Goal: Find specific page/section: Find specific page/section

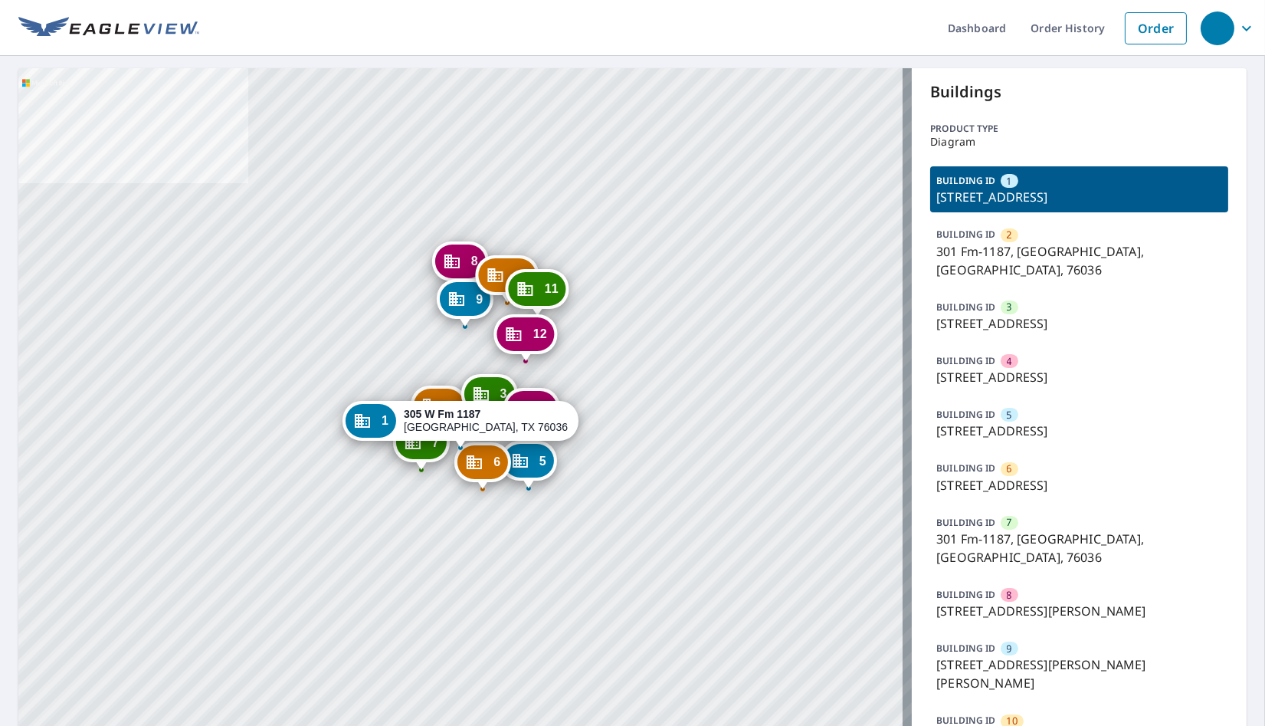
click at [989, 706] on div "BUILDING ID 10 848 S Hampton Rd, Crowley, TX, 76036" at bounding box center [1079, 738] width 298 height 64
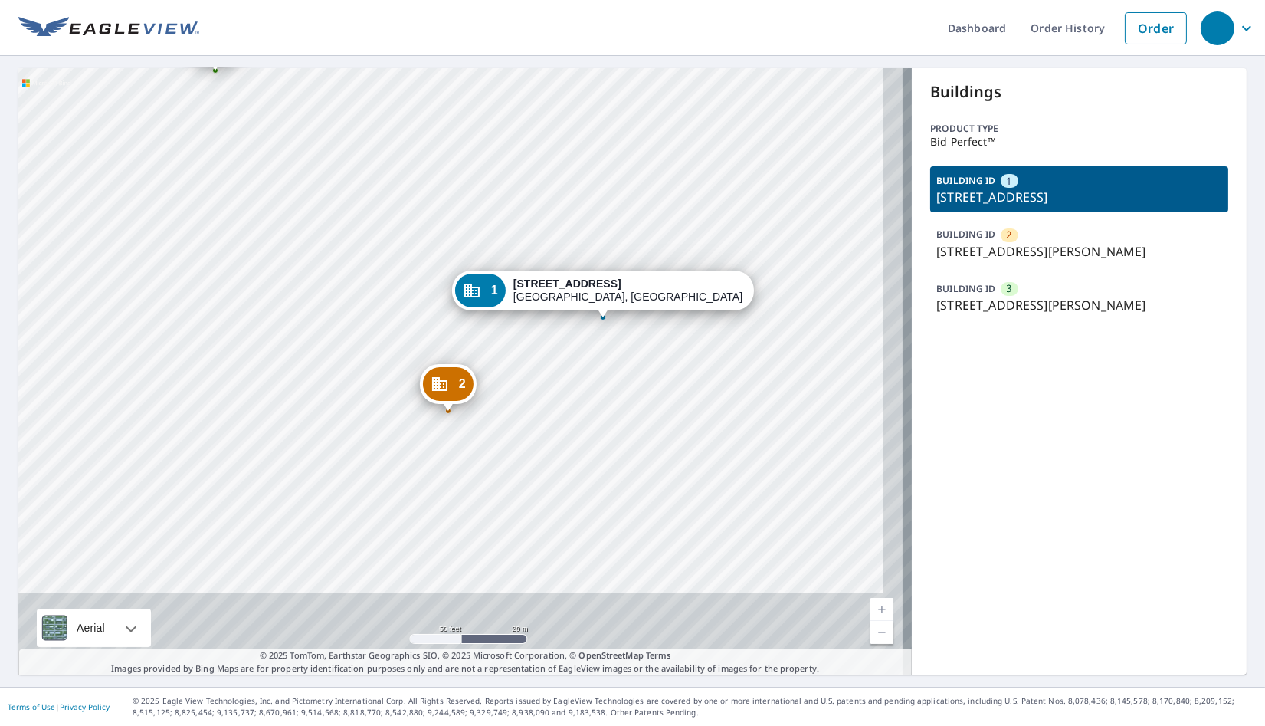
drag, startPoint x: 369, startPoint y: 391, endPoint x: 355, endPoint y: 261, distance: 130.3
click at [355, 261] on div "2 100 Hallissey Dr Roseville, CA 95678 3 100 Hallissey Dr Roseville, CA 95678 1…" at bounding box center [464, 371] width 893 height 606
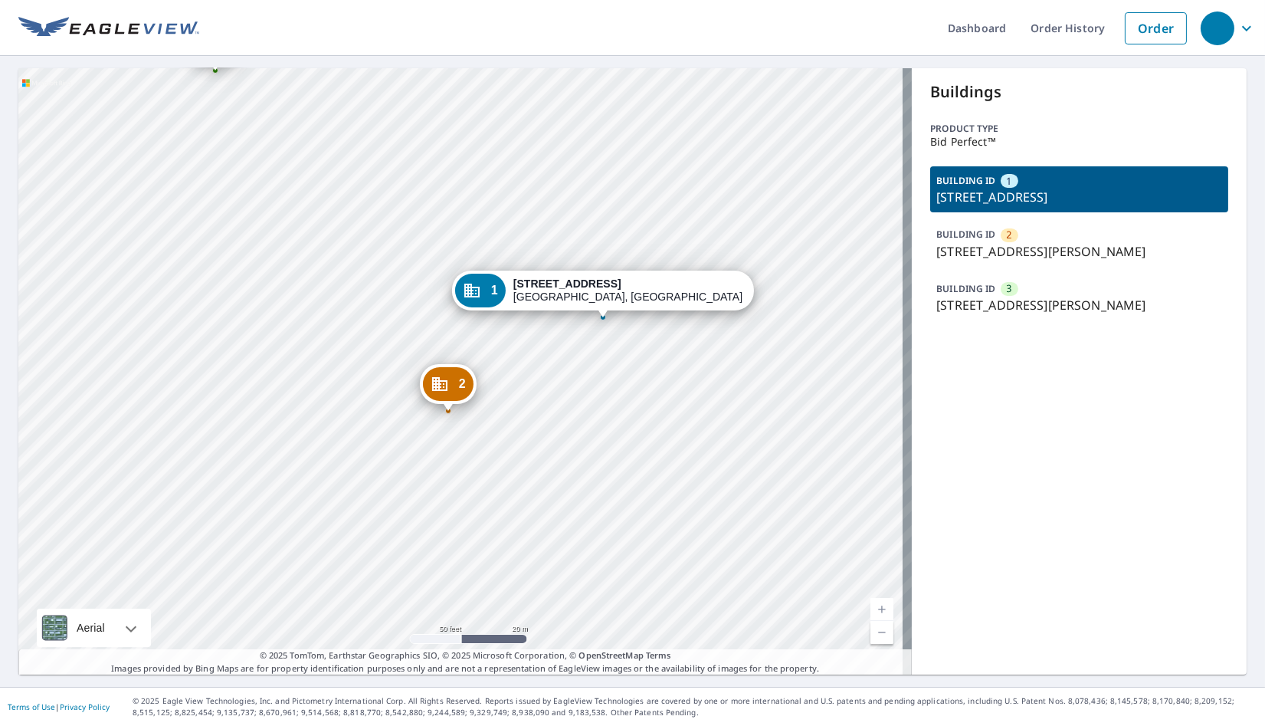
drag, startPoint x: 1075, startPoint y: 308, endPoint x: 1000, endPoint y: 316, distance: 75.5
click at [1073, 308] on p "100 Hallissey Dr, Roseville, CA, 95678" at bounding box center [1079, 305] width 286 height 18
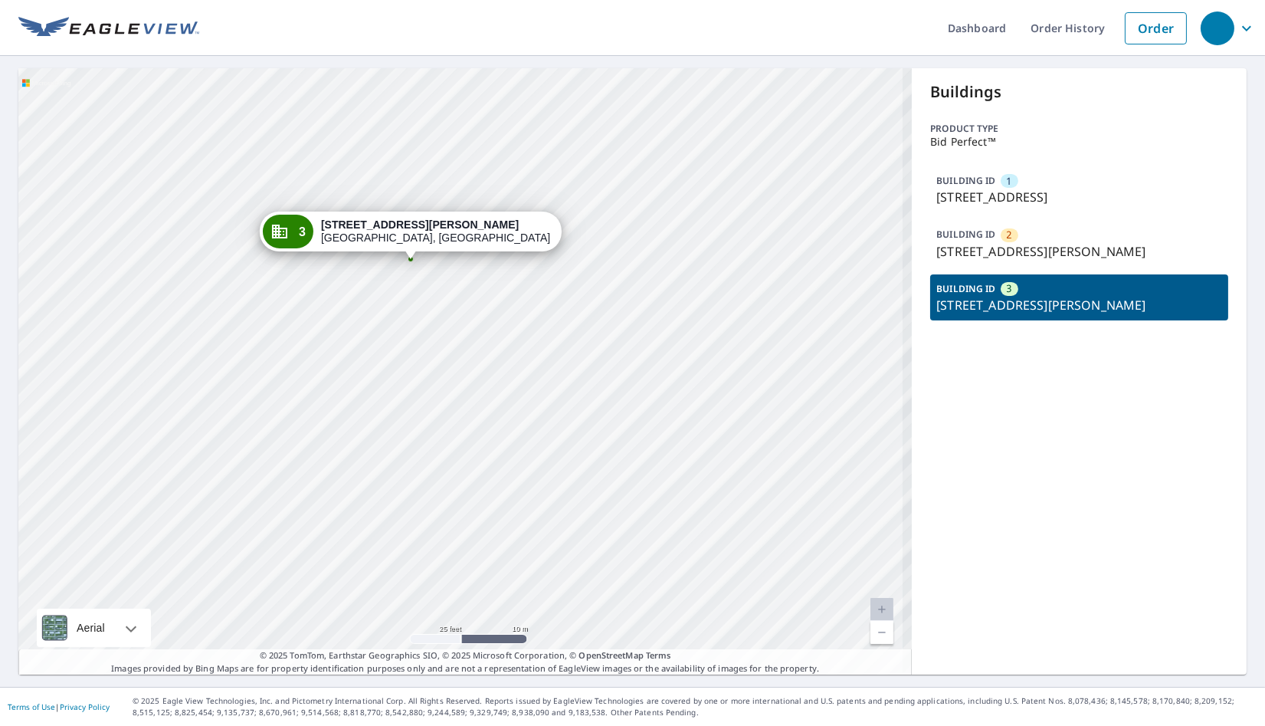
drag, startPoint x: 378, startPoint y: 503, endPoint x: 225, endPoint y: 379, distance: 196.7
click at [225, 379] on div "1 100 Hallissy Dr Roseville, CA 95678 2 100 Hallissey Dr Roseville, CA 95678 3 …" at bounding box center [464, 371] width 893 height 606
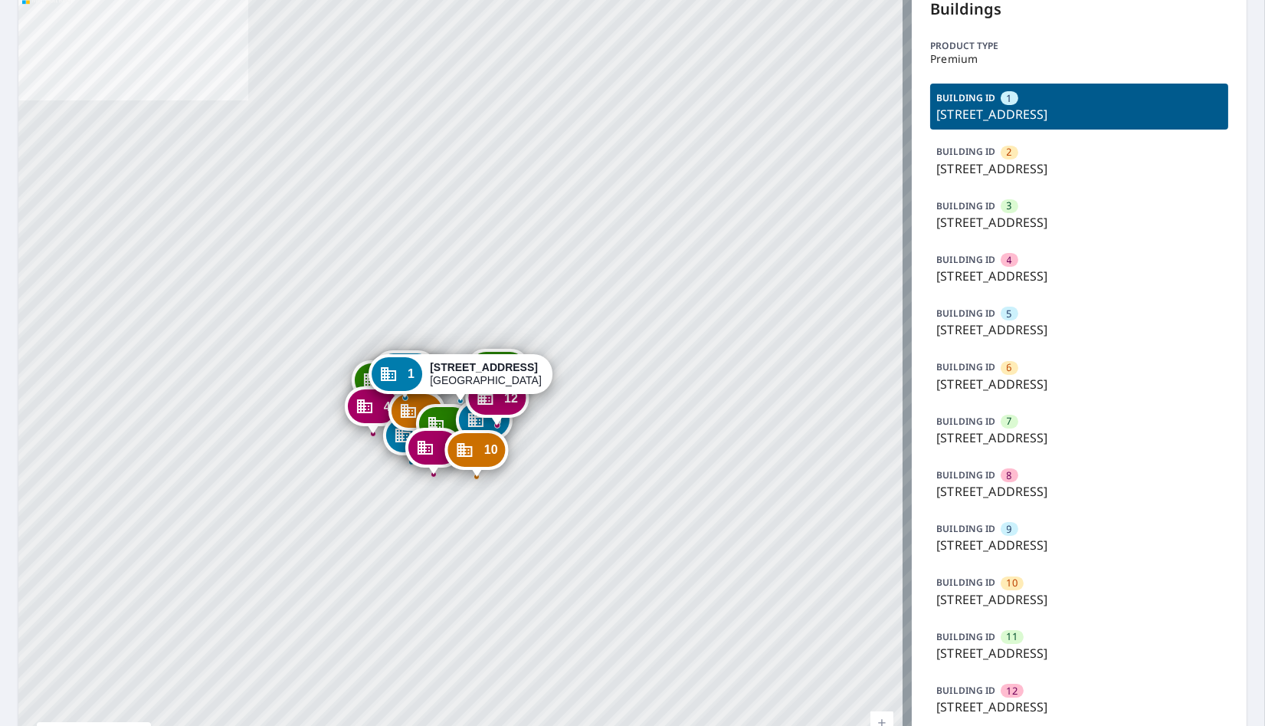
scroll to position [85, 0]
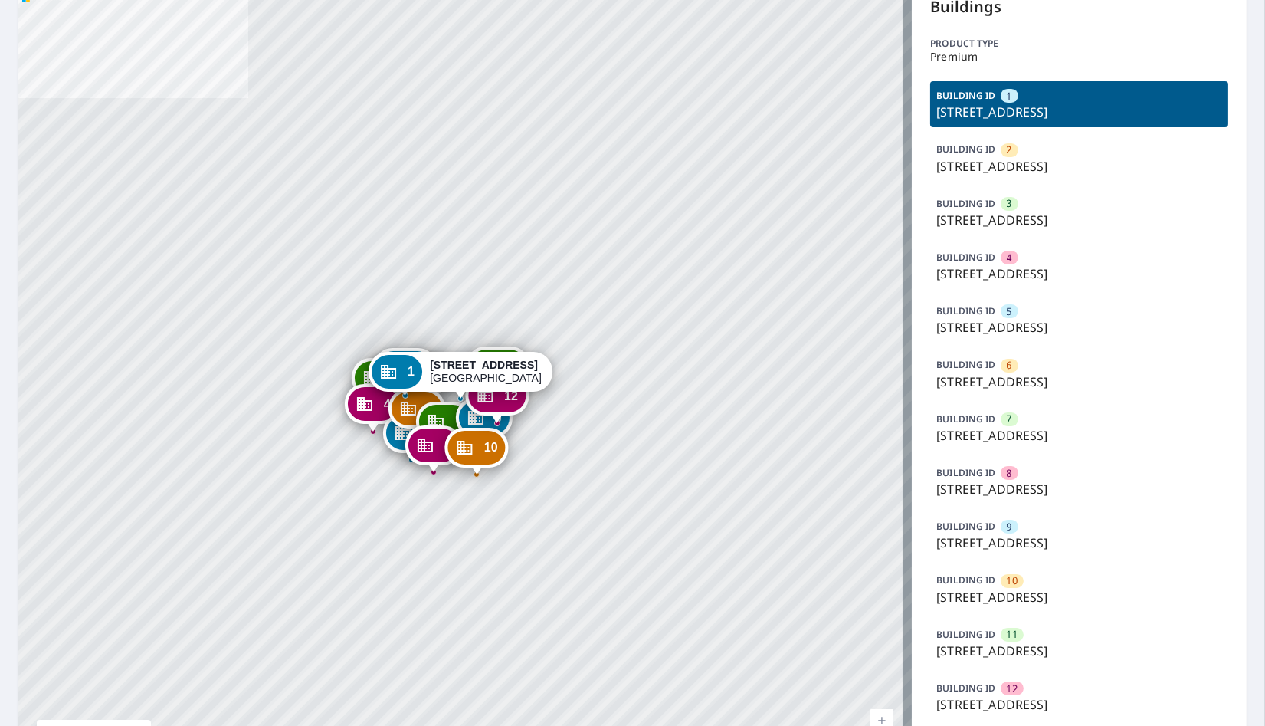
click at [1007, 588] on span "10" at bounding box center [1012, 580] width 11 height 15
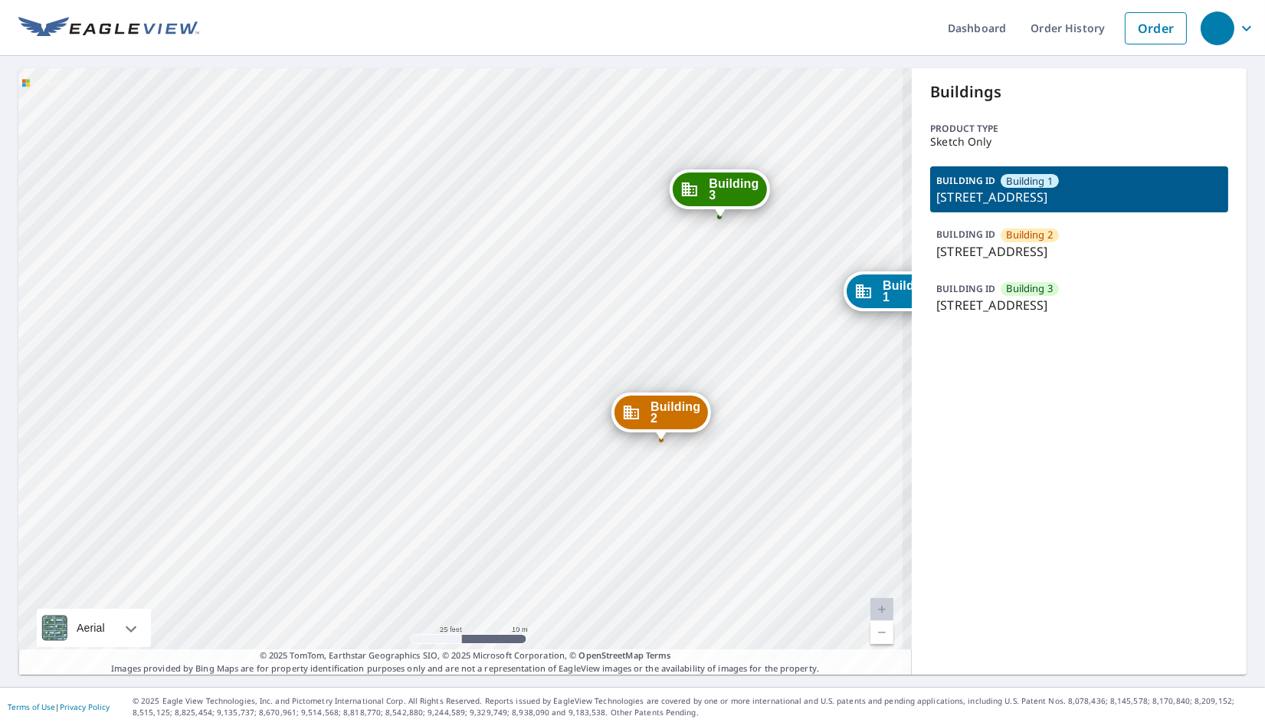
drag, startPoint x: 593, startPoint y: 333, endPoint x: 326, endPoint y: 241, distance: 283.0
click at [326, 241] on div "Building 2 4821 North Hydraulic Avenue Park City, KS 67219 Building 3 4821 Nort…" at bounding box center [464, 371] width 893 height 606
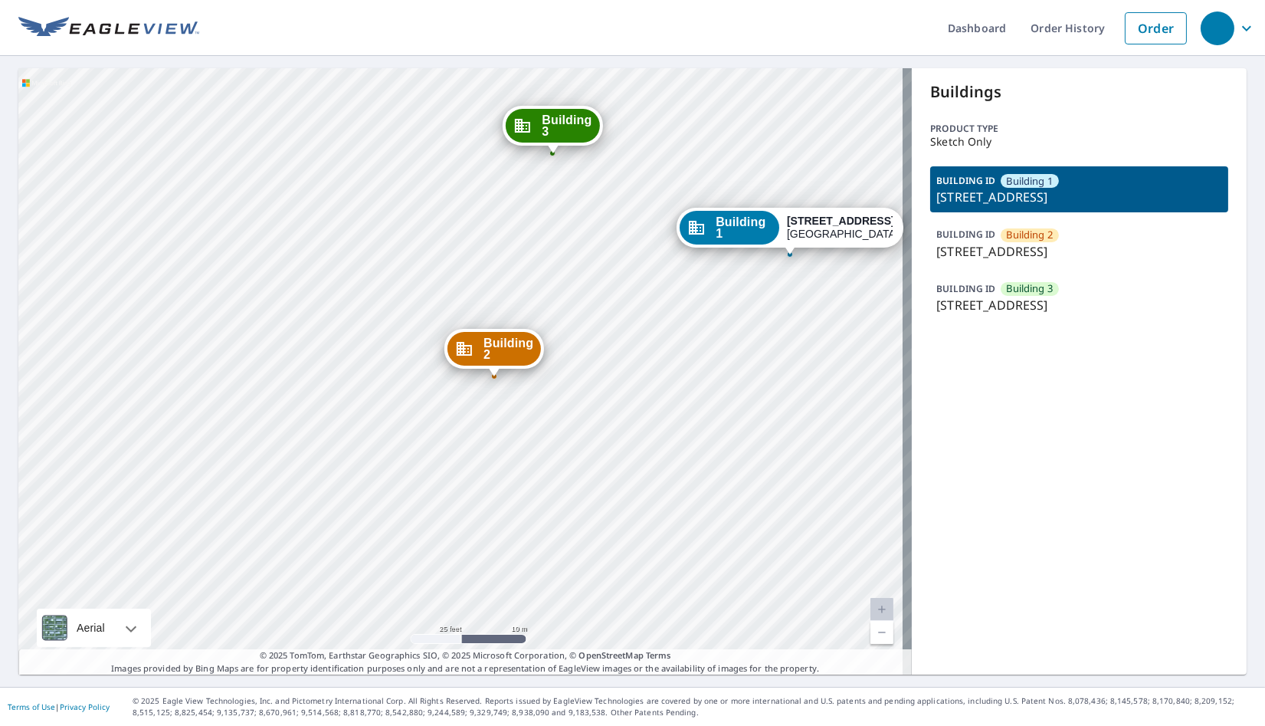
drag, startPoint x: 676, startPoint y: 362, endPoint x: 447, endPoint y: 374, distance: 229.4
click at [447, 374] on div "Building 2 4821 North Hydraulic Avenue Park City, KS 67219 Building 3 4821 Nort…" at bounding box center [464, 371] width 893 height 606
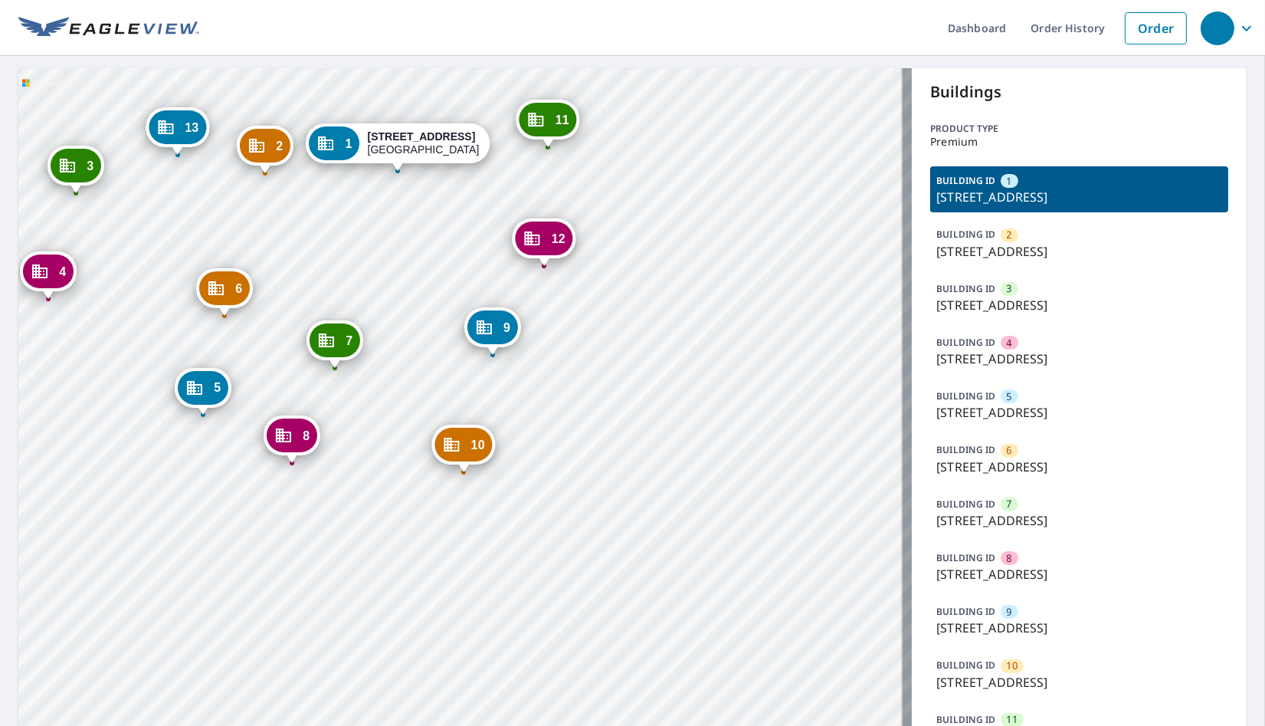
drag, startPoint x: 471, startPoint y: 582, endPoint x: 403, endPoint y: 485, distance: 118.8
click at [403, 485] on div "2 [STREET_ADDRESS] 3 [STREET_ADDRESS] 4 [STREET_ADDRESS] 5 [GEOGRAPHIC_DATA]-61…" at bounding box center [464, 469] width 893 height 802
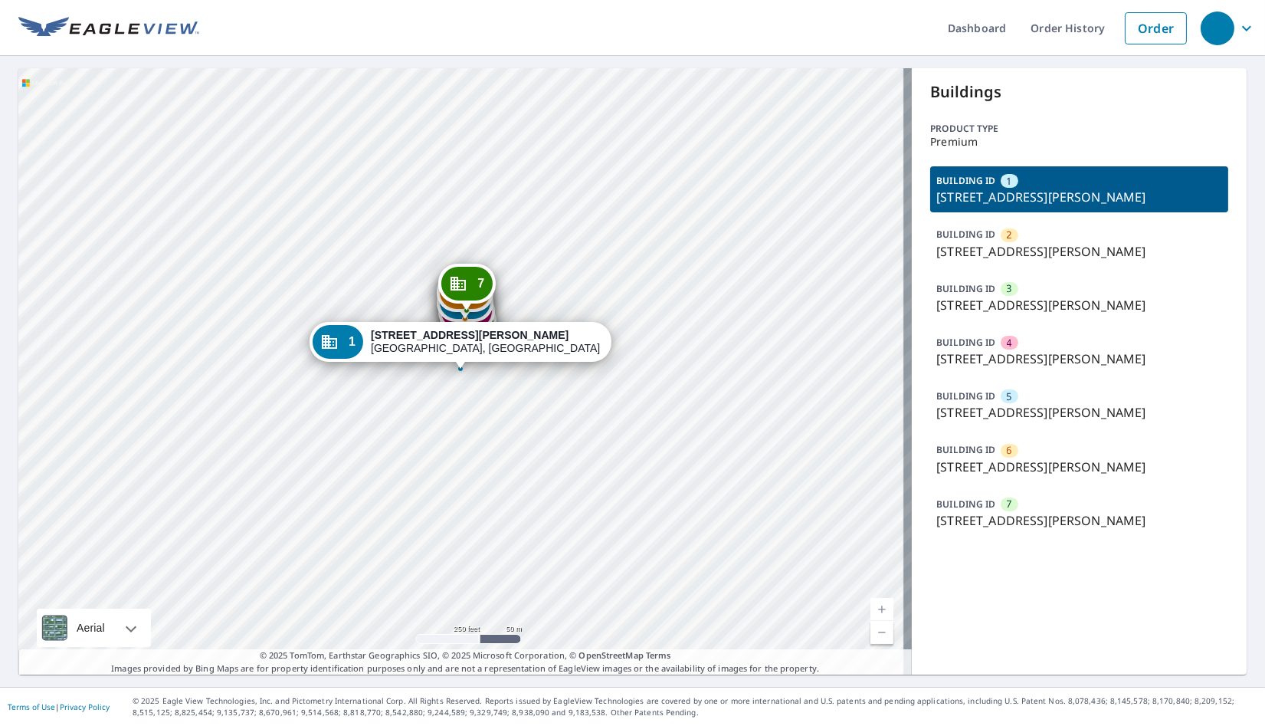
click at [1006, 243] on p "[STREET_ADDRESS]" at bounding box center [1079, 251] width 286 height 18
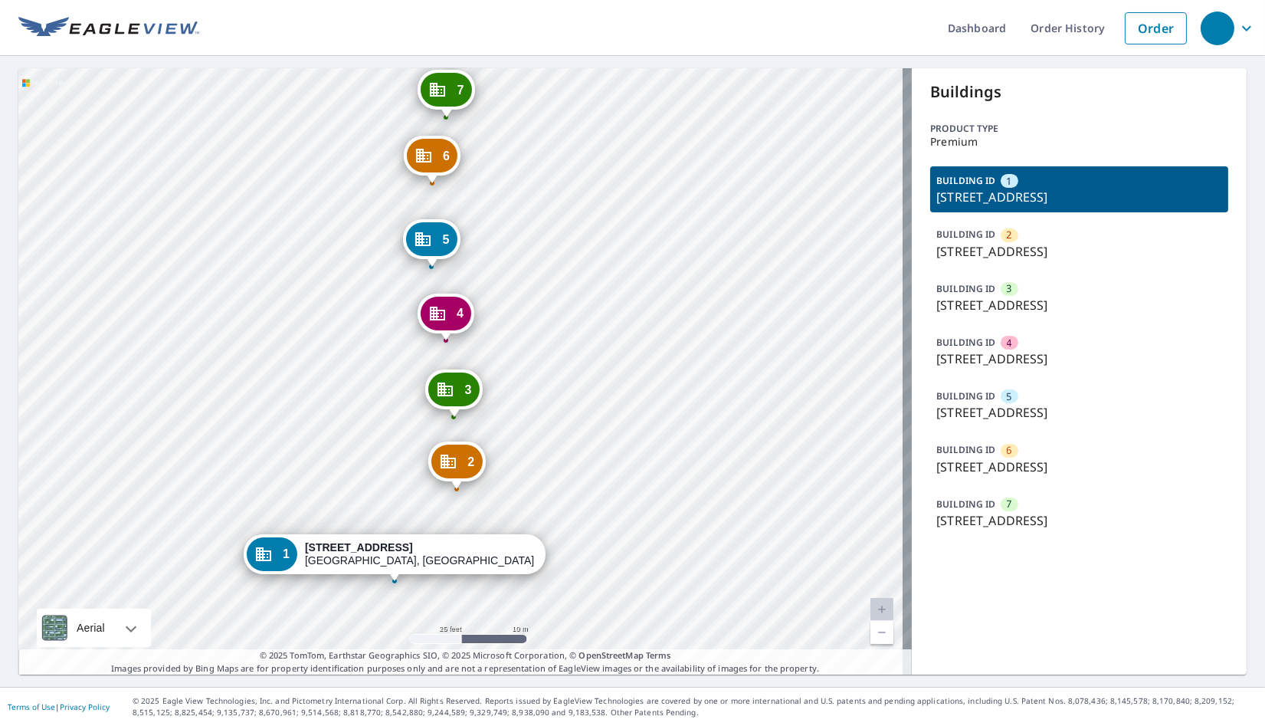
drag, startPoint x: 300, startPoint y: 400, endPoint x: 293, endPoint y: 339, distance: 61.6
click at [294, 339] on div "2 1300 Klein Ave Venice, IL 62090 3 1300 Klein Ave Venice, IL 62090 4 1300 Klei…" at bounding box center [464, 371] width 893 height 606
